Goal: Task Accomplishment & Management: Manage account settings

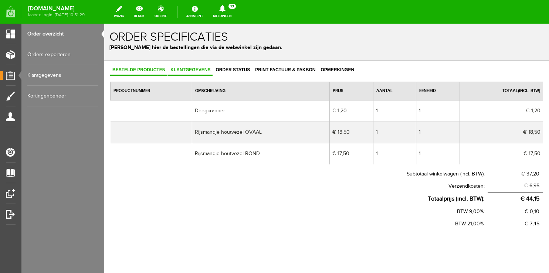
click at [192, 70] on span "Klantgegevens" at bounding box center [190, 69] width 44 height 5
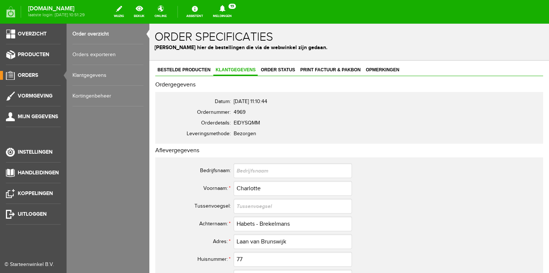
click at [84, 32] on link "Order overzicht" at bounding box center [107, 34] width 71 height 21
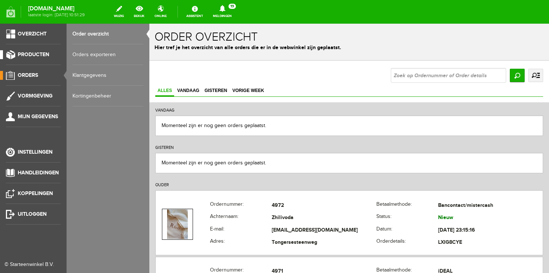
click at [46, 57] on span "Producten" at bounding box center [33, 54] width 31 height 6
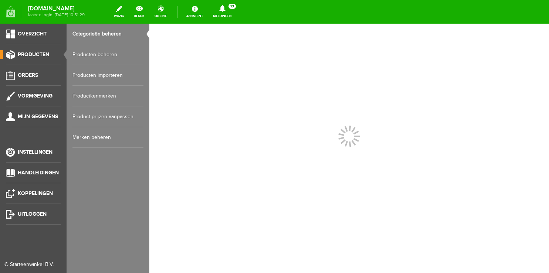
click at [102, 56] on link "Producten beheren" at bounding box center [107, 54] width 71 height 21
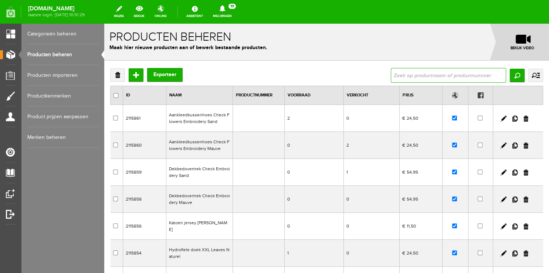
click at [411, 75] on input "text" at bounding box center [448, 75] width 115 height 15
type input "cover"
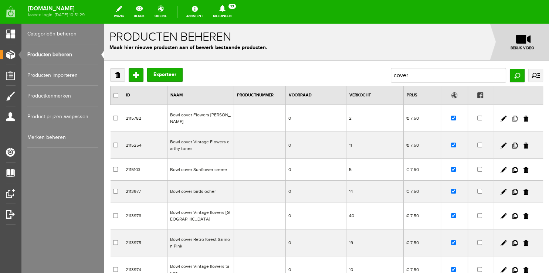
click at [513, 116] on link at bounding box center [515, 119] width 5 height 6
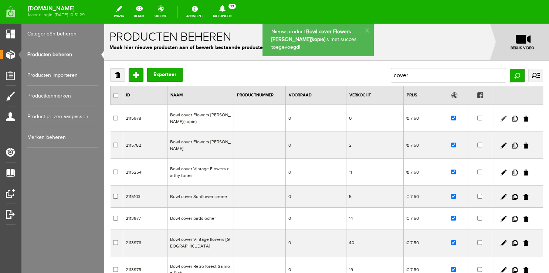
click at [501, 118] on link at bounding box center [504, 119] width 6 height 6
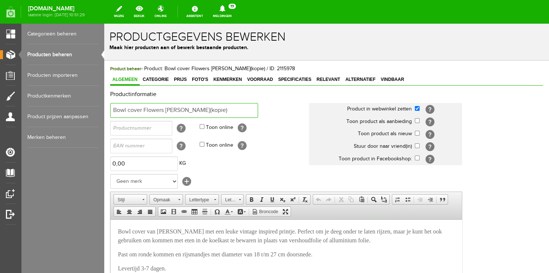
click at [252, 108] on input "Bowl cover Flowers [PERSON_NAME](kopie)" at bounding box center [184, 110] width 148 height 15
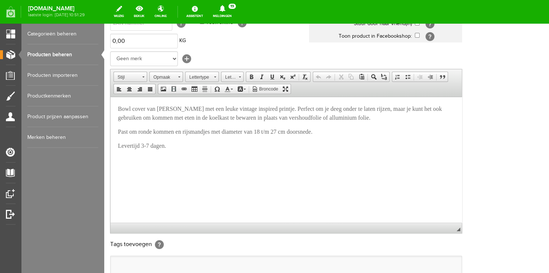
scroll to position [226, 0]
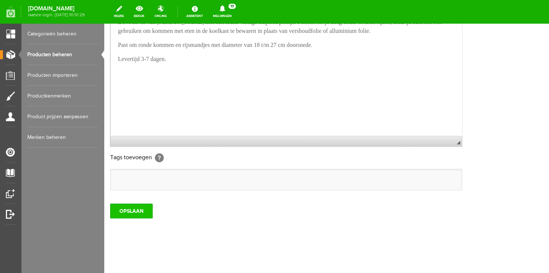
type input "Bowl cover Enchanted Garden"
click at [118, 210] on input "OPSLAAN" at bounding box center [131, 211] width 43 height 15
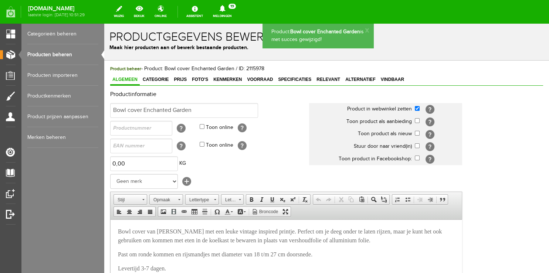
scroll to position [0, 0]
click at [199, 77] on span "Foto's" at bounding box center [200, 79] width 21 height 5
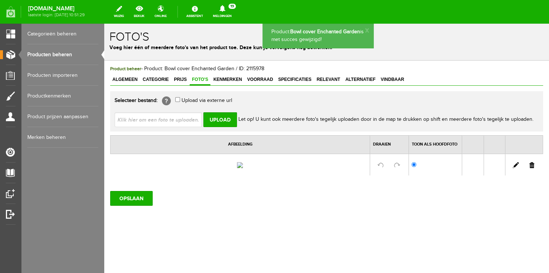
click at [530, 168] on link at bounding box center [532, 165] width 5 height 6
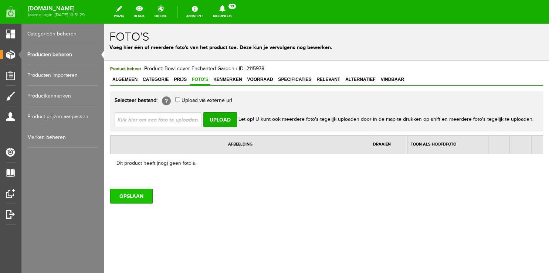
click at [139, 200] on input "OPSLAAN" at bounding box center [131, 196] width 43 height 15
click at [53, 53] on link "Producten beheren" at bounding box center [62, 54] width 71 height 21
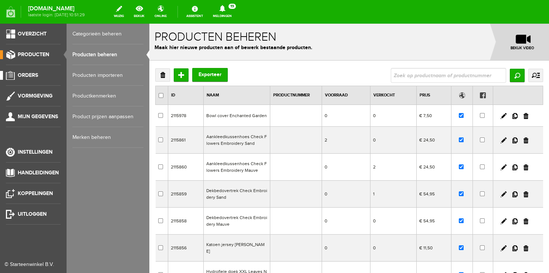
click at [27, 73] on span "Orders" at bounding box center [28, 75] width 20 height 6
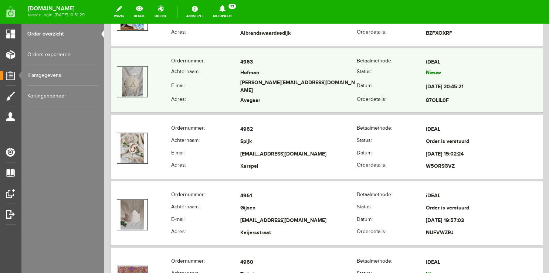
scroll to position [781, 0]
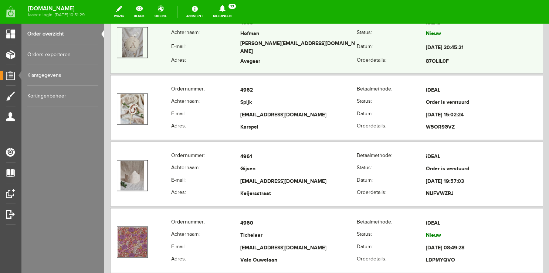
click at [217, 51] on th "E-mail:" at bounding box center [205, 48] width 69 height 17
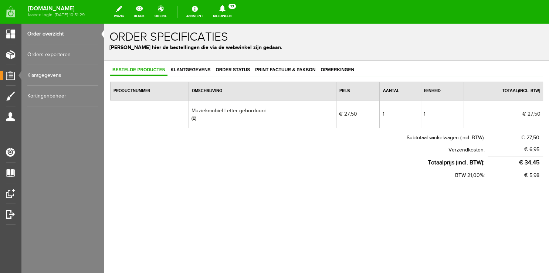
click at [58, 32] on link "Order overzicht" at bounding box center [62, 34] width 71 height 21
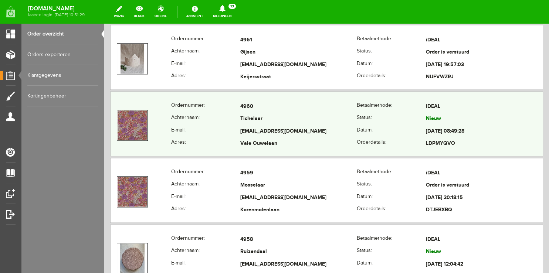
scroll to position [937, 0]
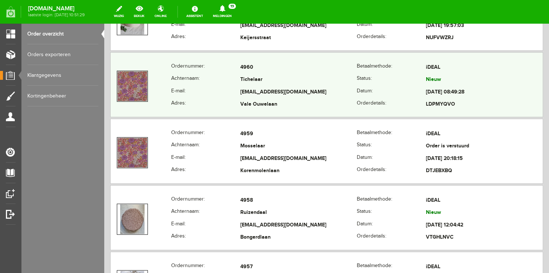
click at [206, 75] on th "Achternaam:" at bounding box center [205, 80] width 69 height 13
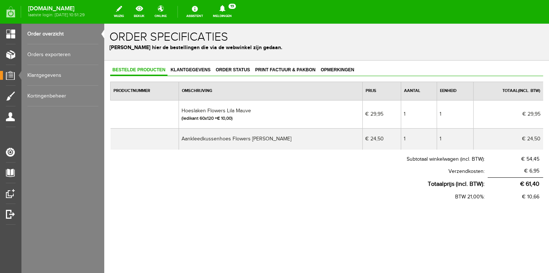
click at [47, 35] on link "Order overzicht" at bounding box center [62, 34] width 71 height 21
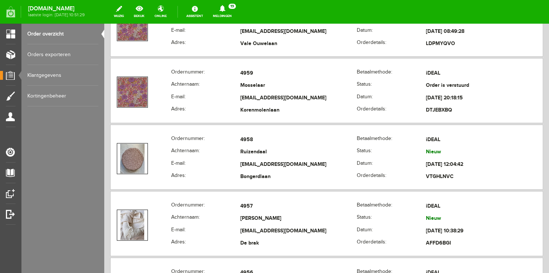
scroll to position [1015, 0]
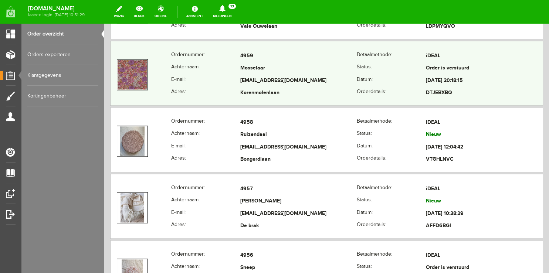
click at [196, 77] on th "E-mail:" at bounding box center [205, 81] width 69 height 13
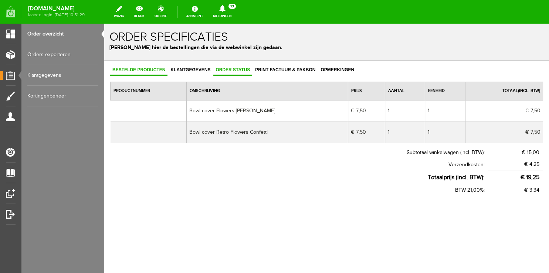
click at [234, 70] on span "Order status" at bounding box center [232, 69] width 39 height 5
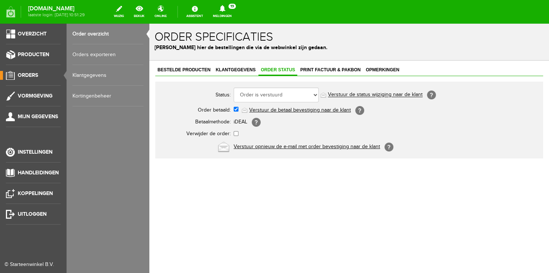
click at [83, 35] on link "Order overzicht" at bounding box center [107, 34] width 71 height 21
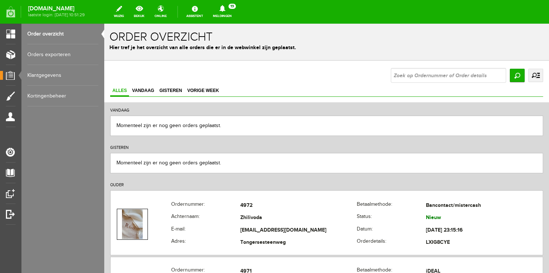
click at [226, 14] on link "Meldingen 19 Nieuwe orders Er is een nieuwe order( #4972 ) geplaatst door [PERS…" at bounding box center [223, 12] width 28 height 16
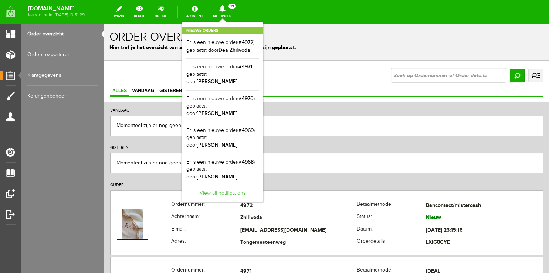
click at [230, 185] on link "View all notifications" at bounding box center [222, 191] width 72 height 12
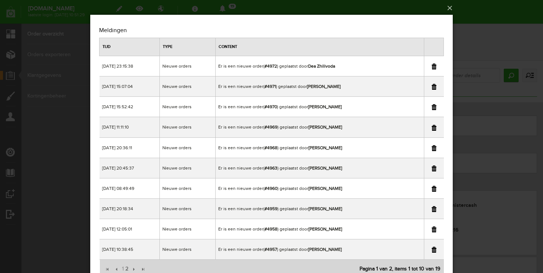
click at [433, 210] on link at bounding box center [434, 209] width 5 height 6
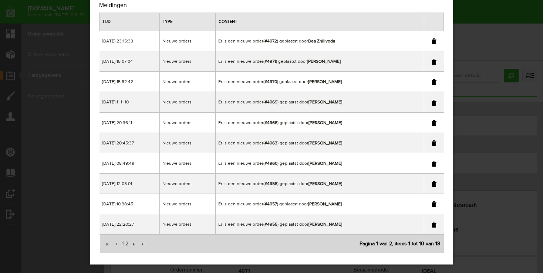
scroll to position [31, 0]
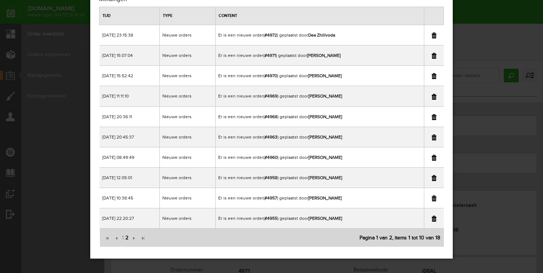
click at [127, 238] on span "2" at bounding box center [127, 238] width 4 height 15
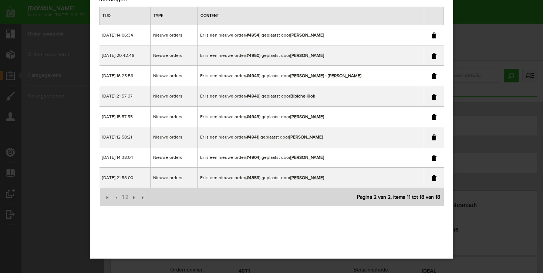
scroll to position [0, 0]
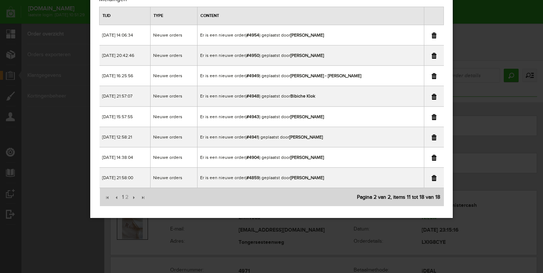
drag, startPoint x: 483, startPoint y: 7, endPoint x: 342, endPoint y: 28, distance: 142.7
click at [483, 7] on div "×" at bounding box center [271, 105] width 543 height 273
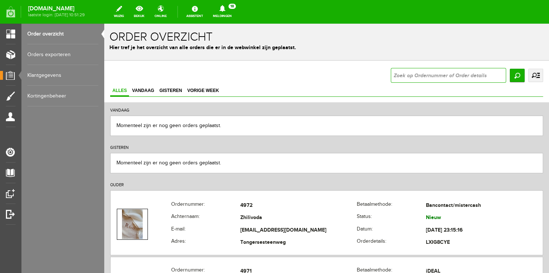
click at [432, 74] on input "text" at bounding box center [448, 75] width 115 height 15
type input "4949"
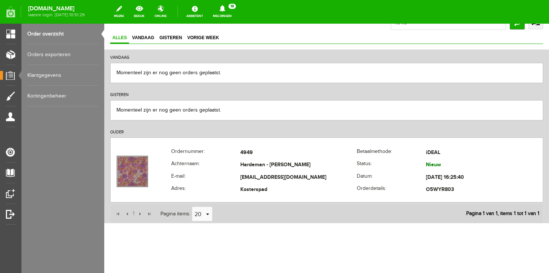
scroll to position [58, 0]
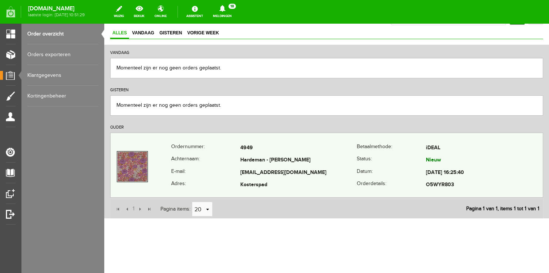
click at [183, 171] on th "E-mail:" at bounding box center [205, 173] width 69 height 13
